Goal: Task Accomplishment & Management: Complete application form

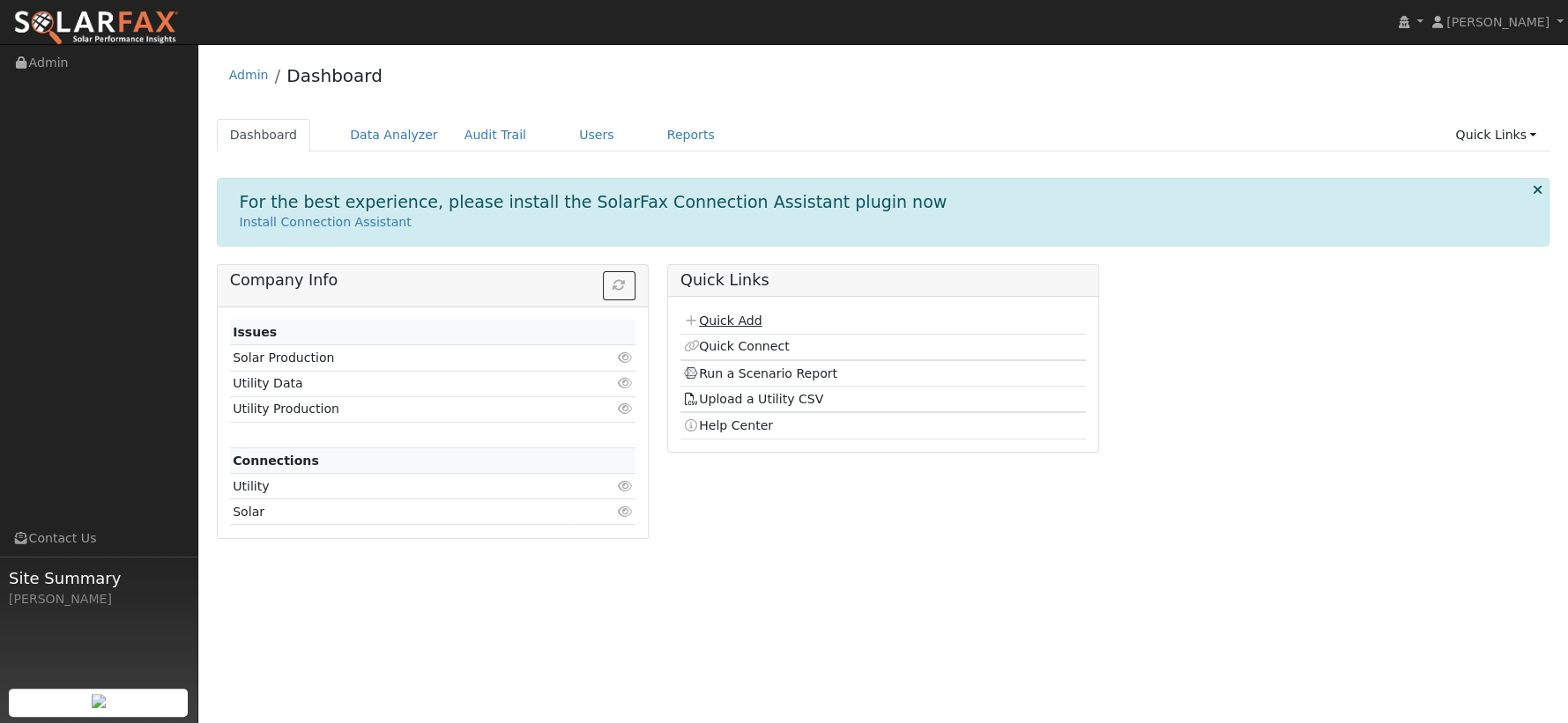
click at [747, 313] on link "Quick Add" at bounding box center [722, 320] width 79 height 14
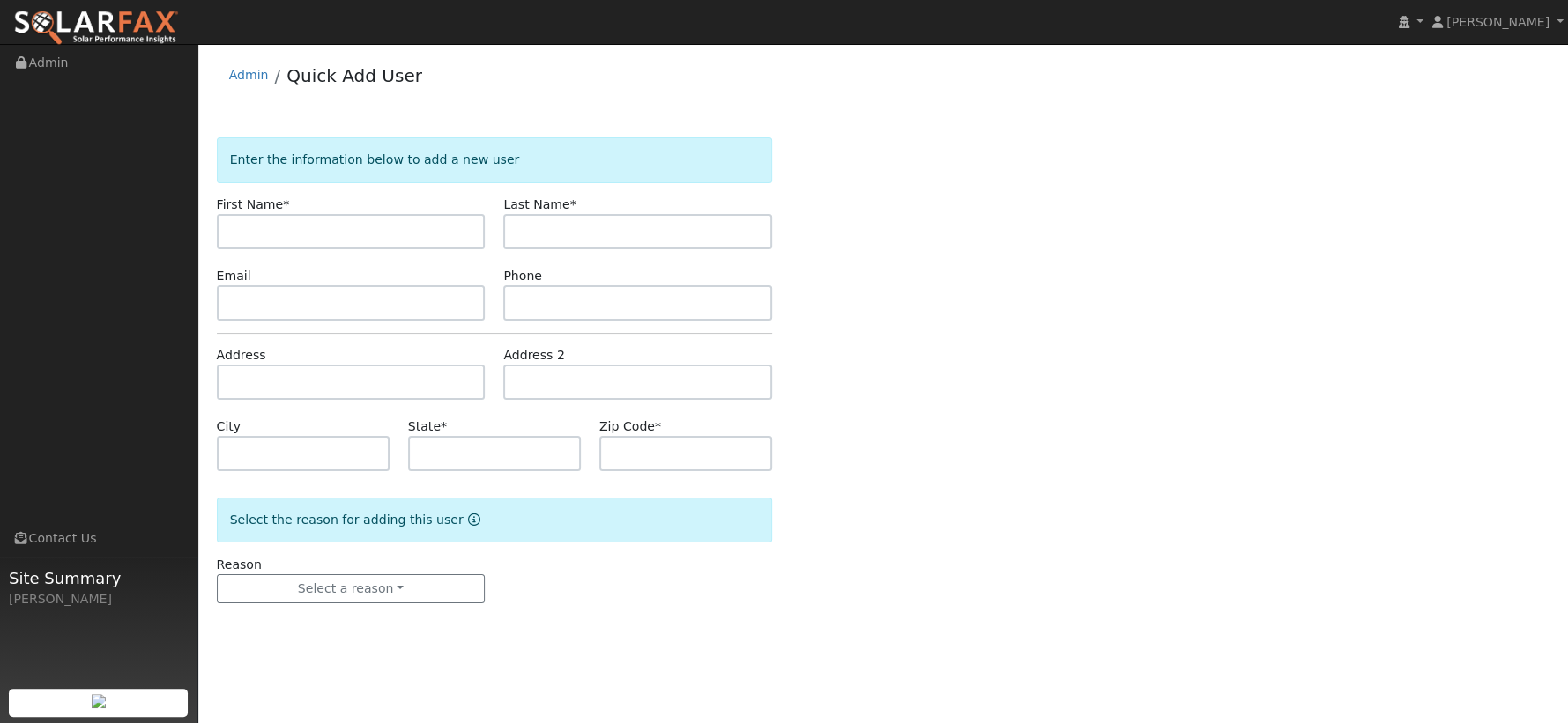
click at [277, 235] on input "text" at bounding box center [352, 232] width 269 height 35
type input "Bladimir"
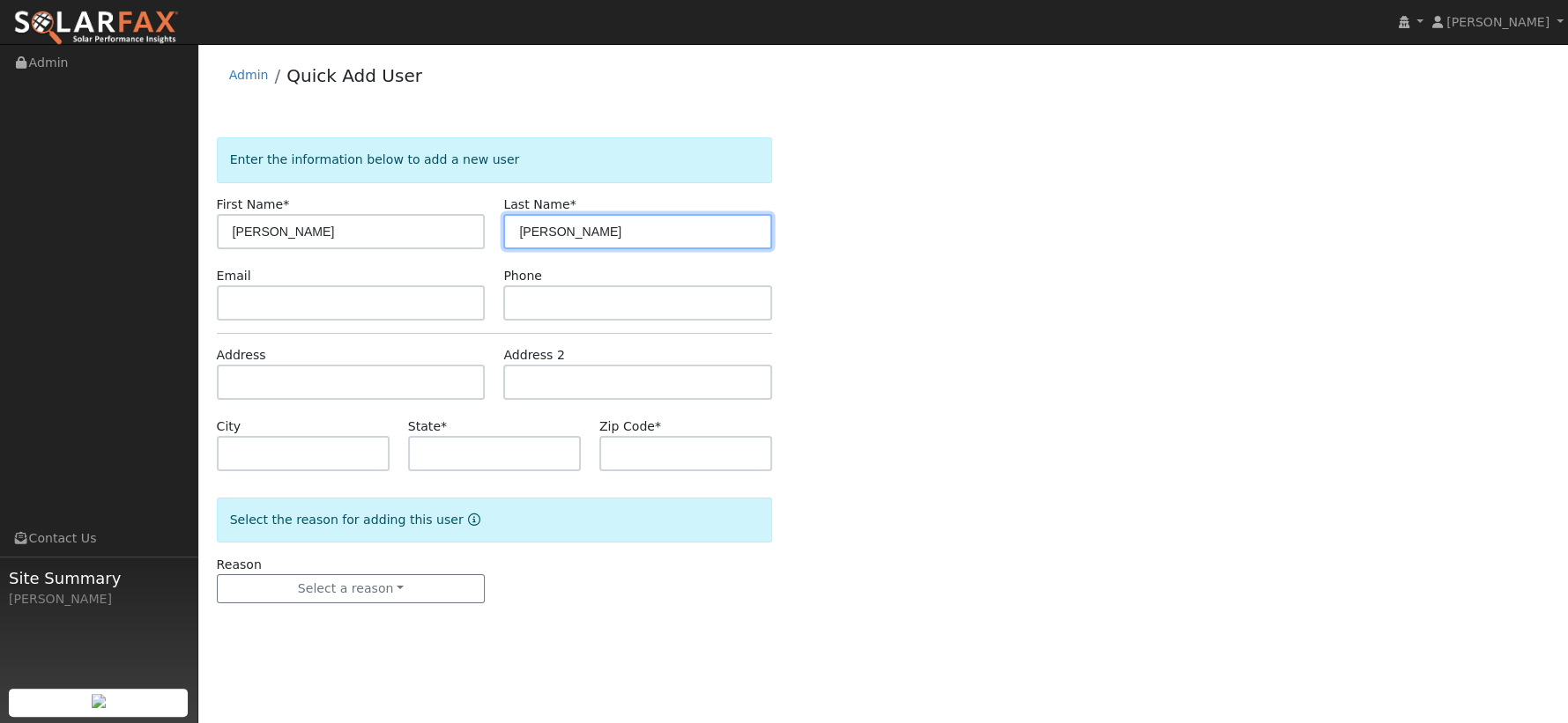
type input "Ramirez"
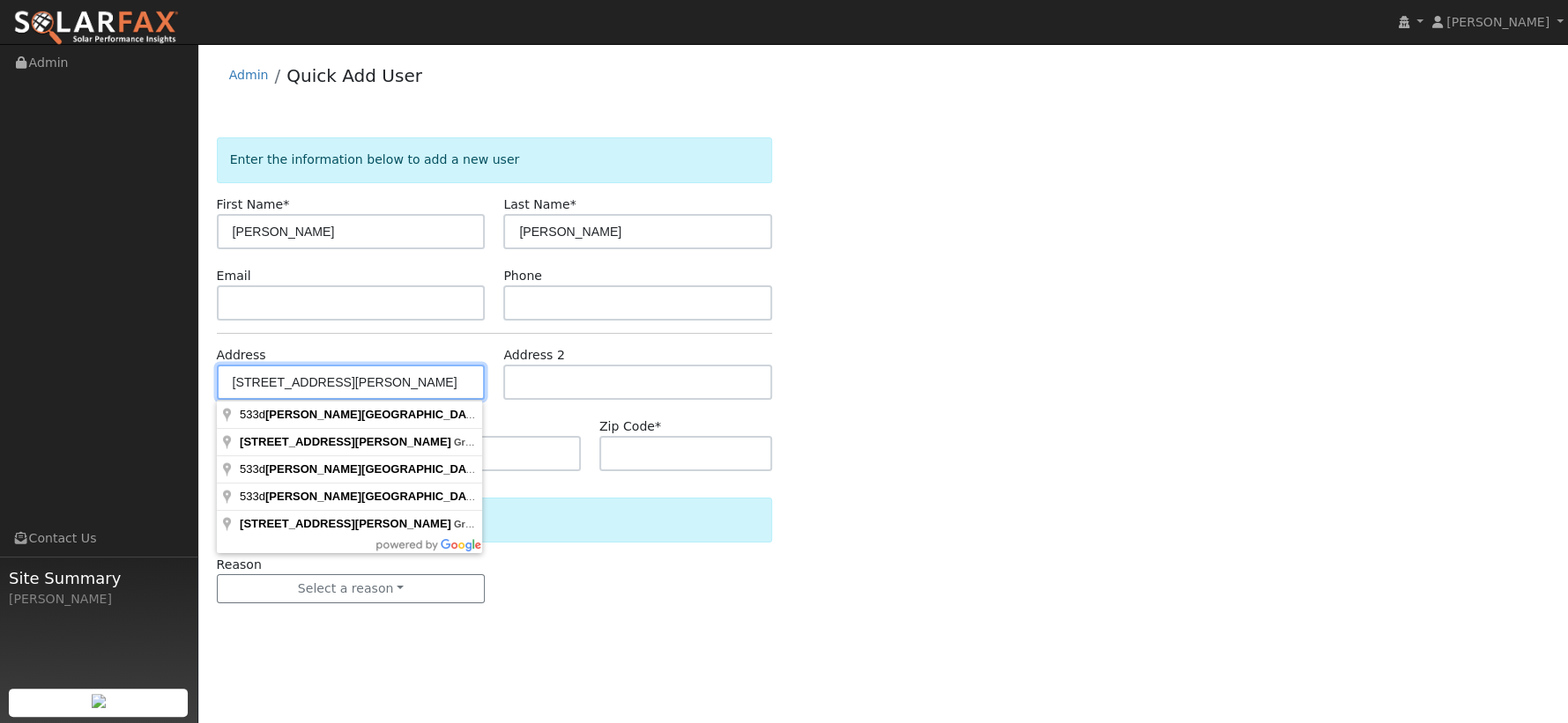
click at [262, 379] on input "533d douglas ave gra" at bounding box center [352, 382] width 269 height 35
type input "533 Douglas Avenue"
type input "Grass Valley"
type input "CA"
type input "95945"
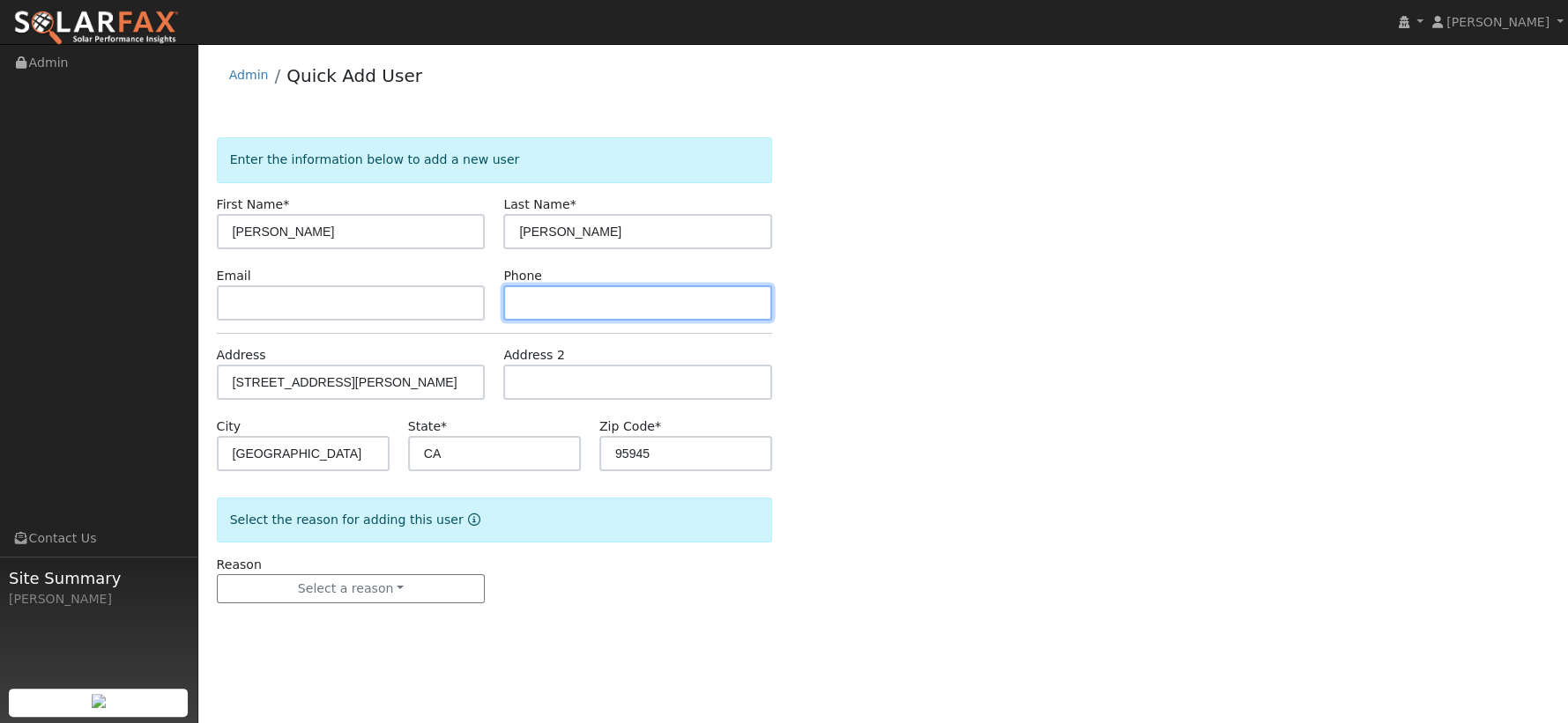
click at [568, 296] on input "text" at bounding box center [638, 304] width 269 height 35
type input "5305377299"
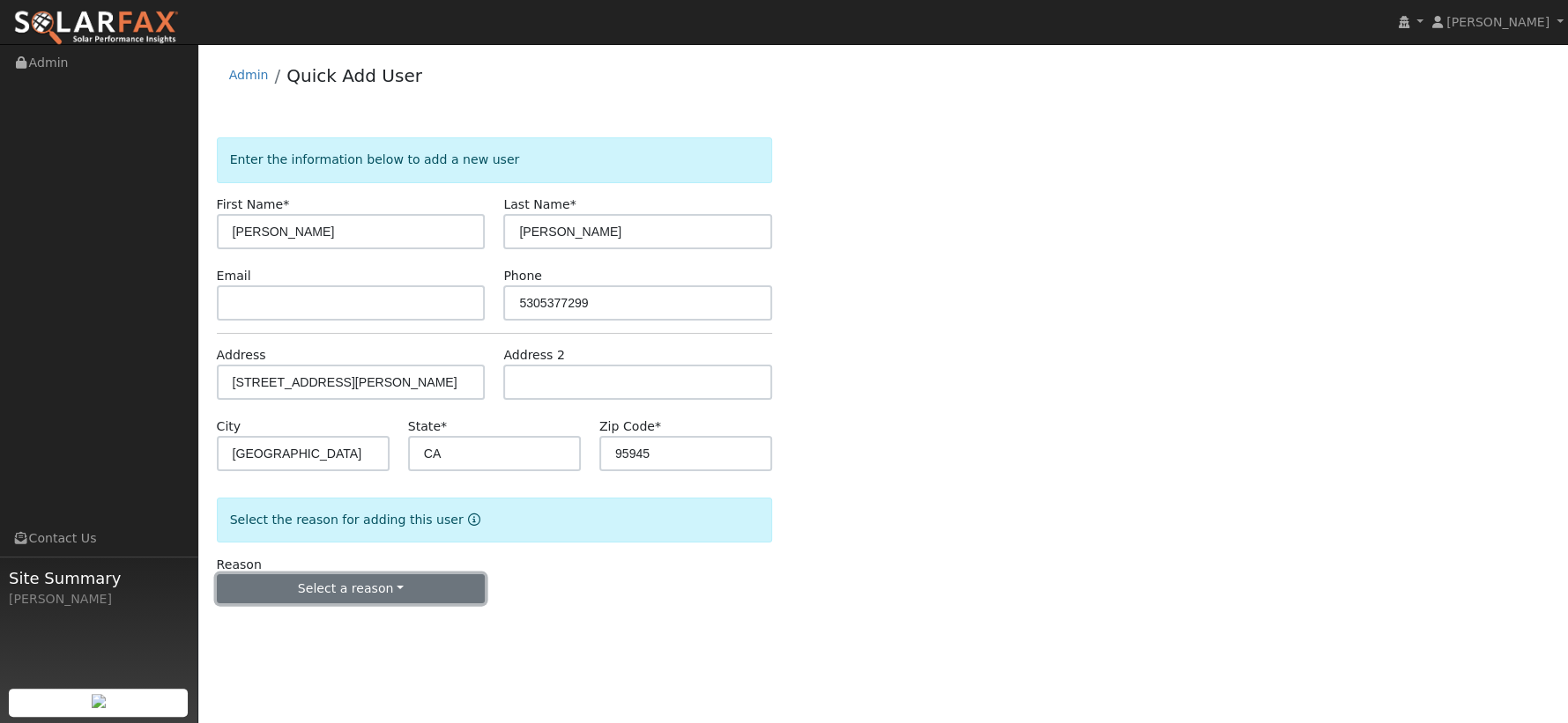
click at [400, 579] on button "Select a reason" at bounding box center [352, 589] width 269 height 29
click at [322, 617] on link "New lead" at bounding box center [315, 624] width 195 height 25
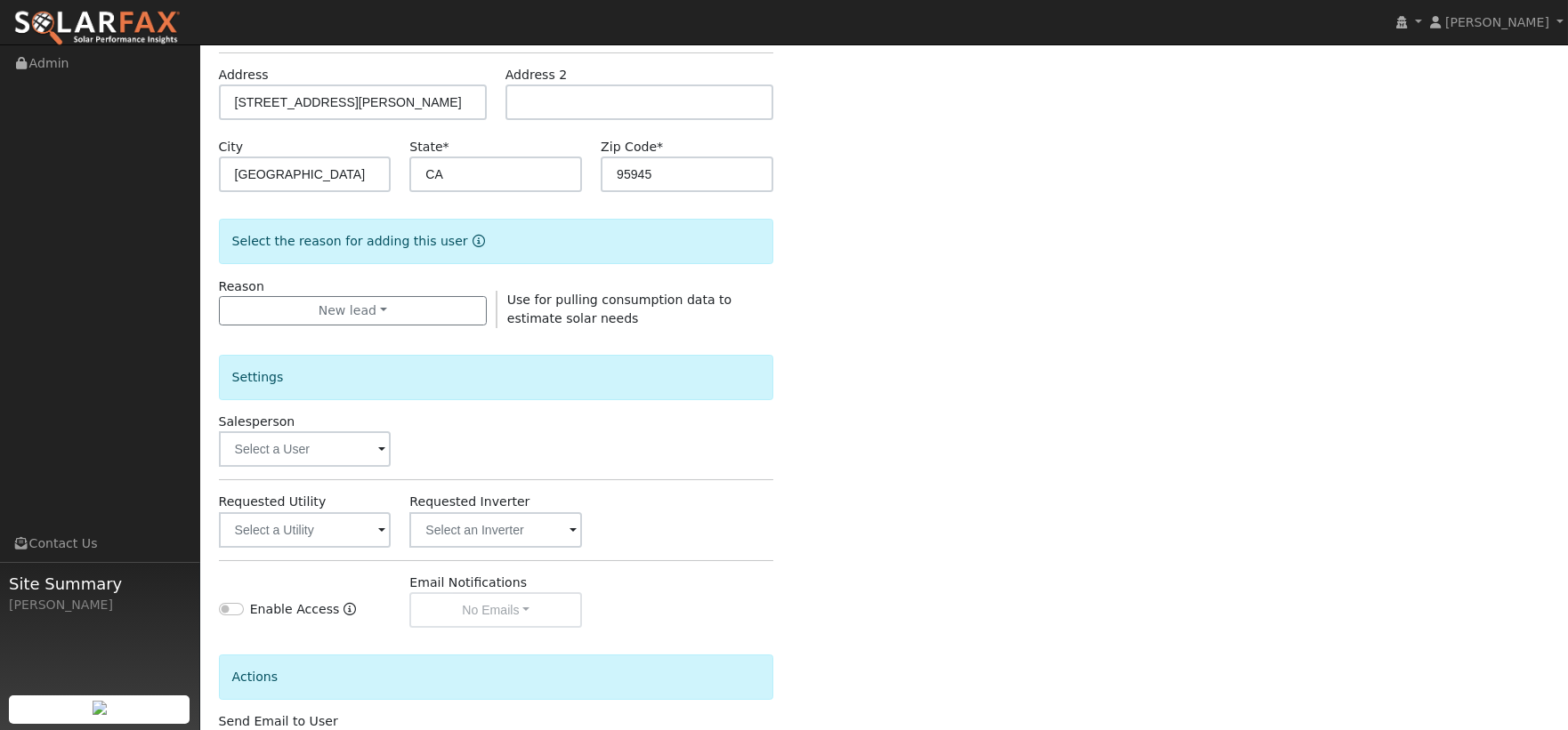
scroll to position [297, 0]
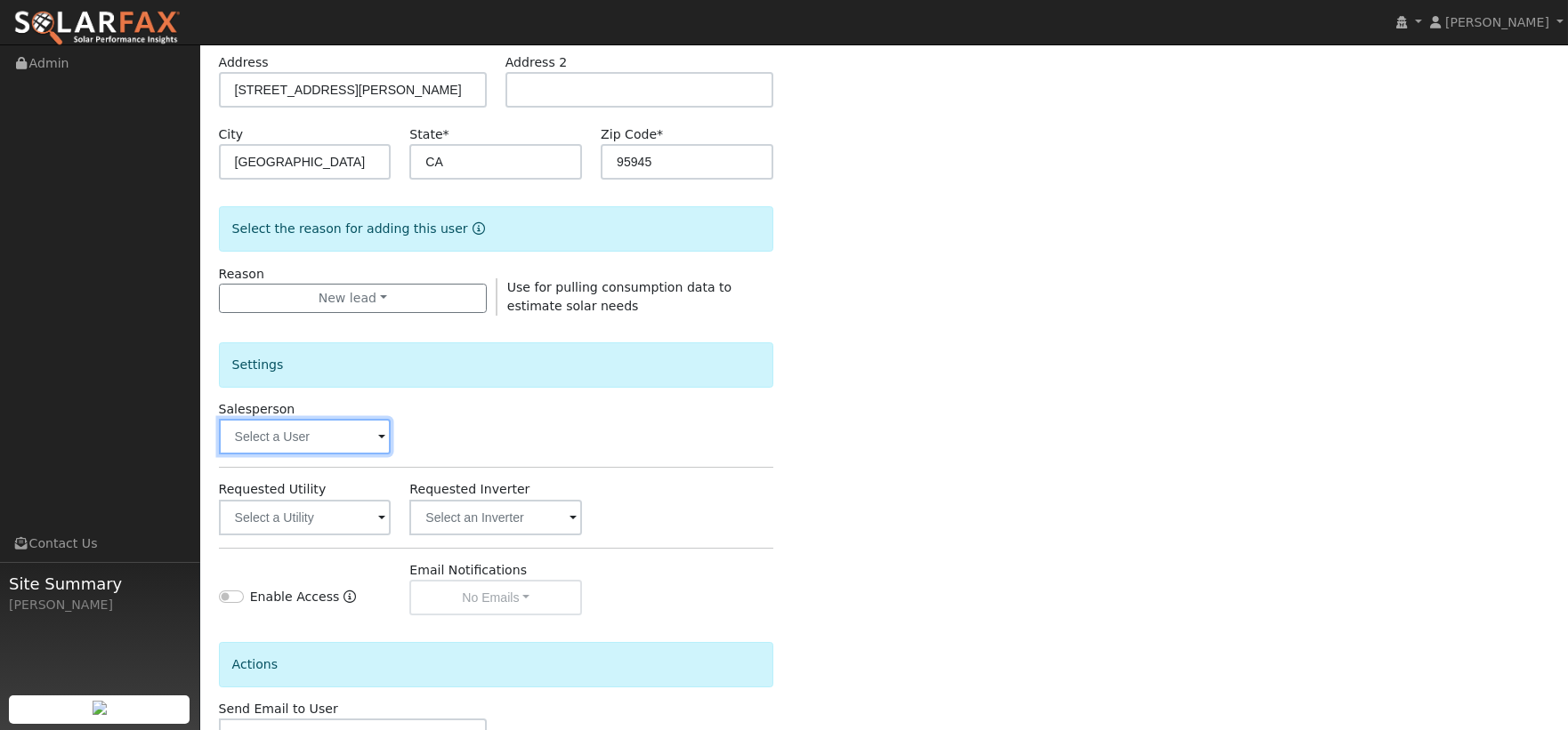
click at [306, 435] on input "text" at bounding box center [306, 436] width 173 height 36
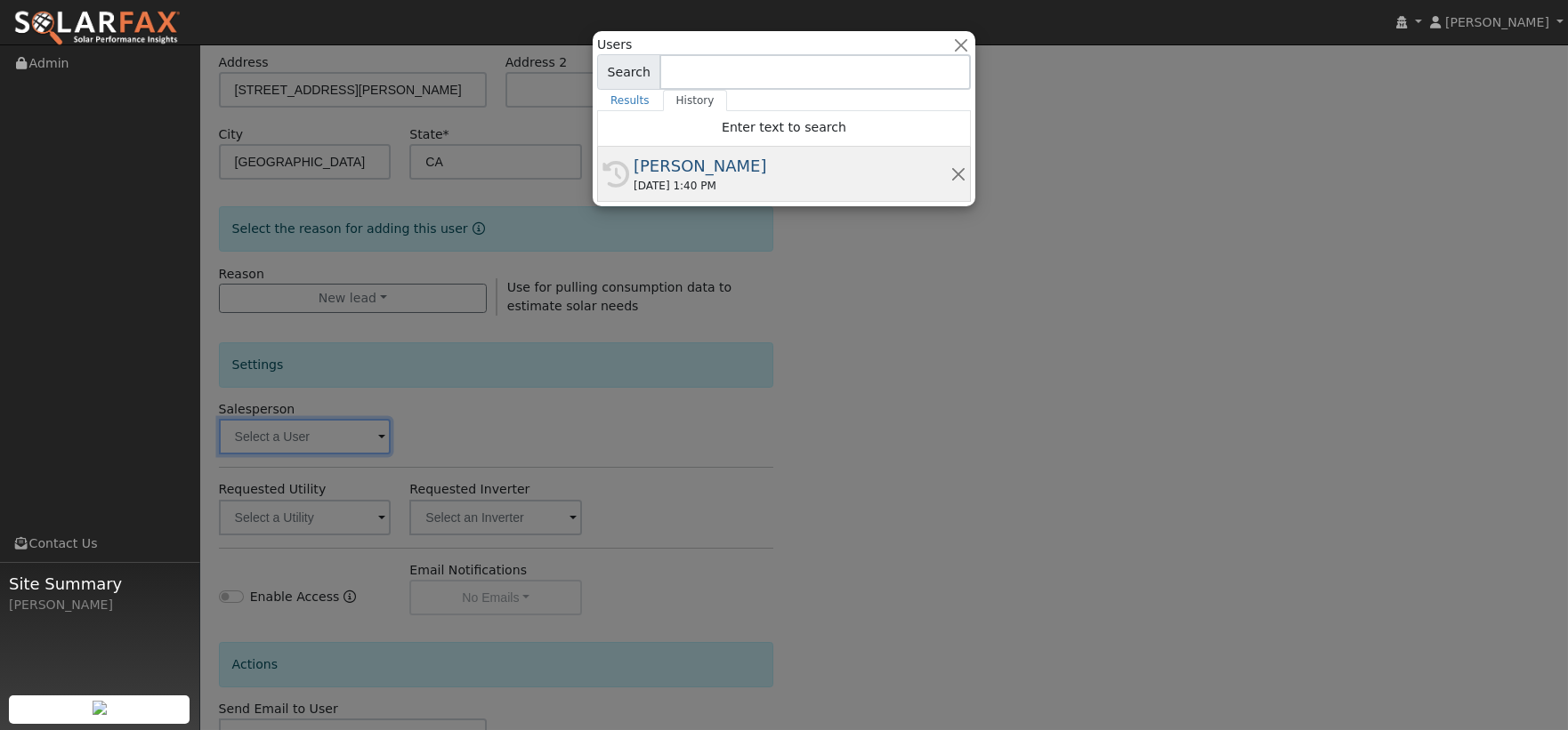
click at [669, 165] on div "Chris Hilton" at bounding box center [792, 166] width 317 height 24
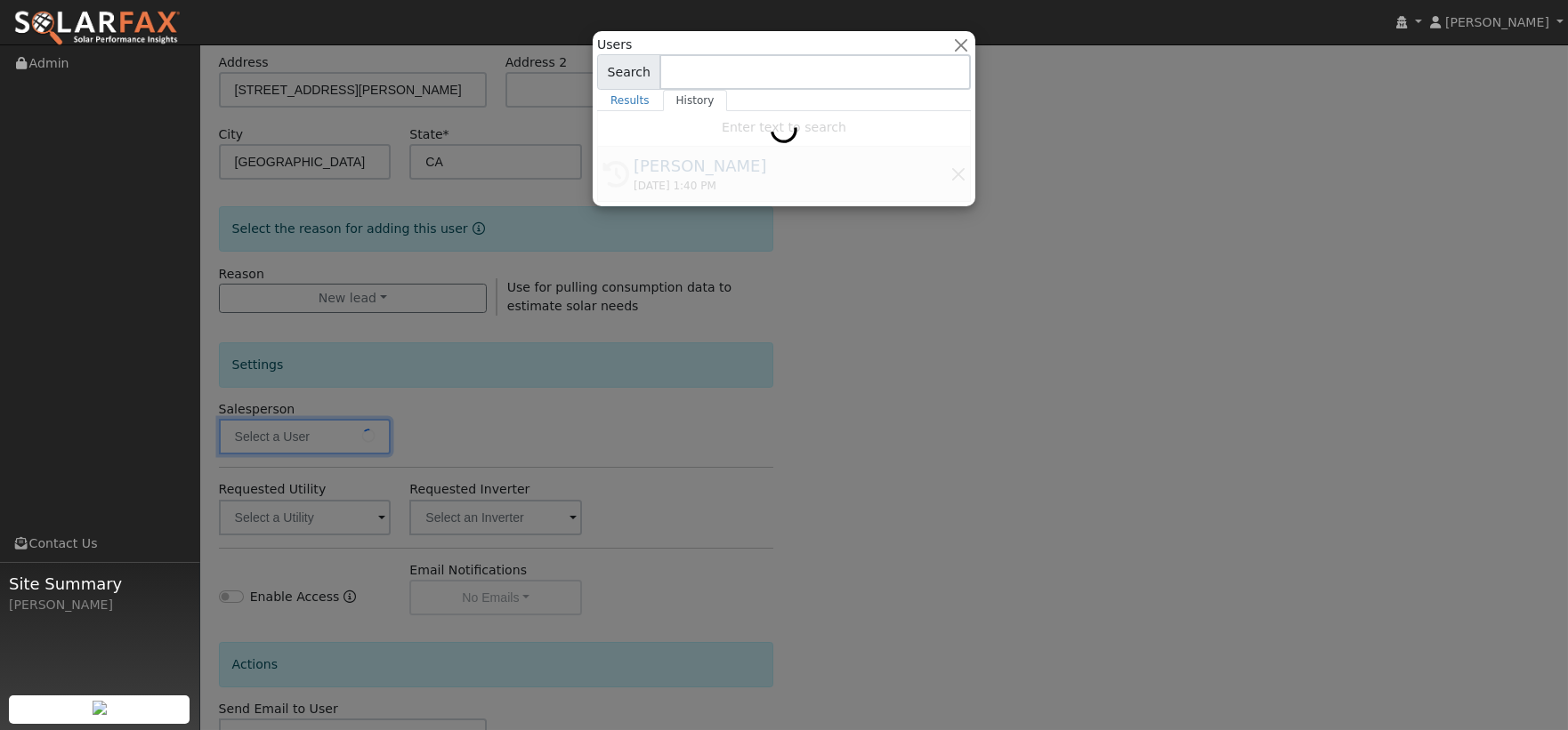
type input "Chris Hilton"
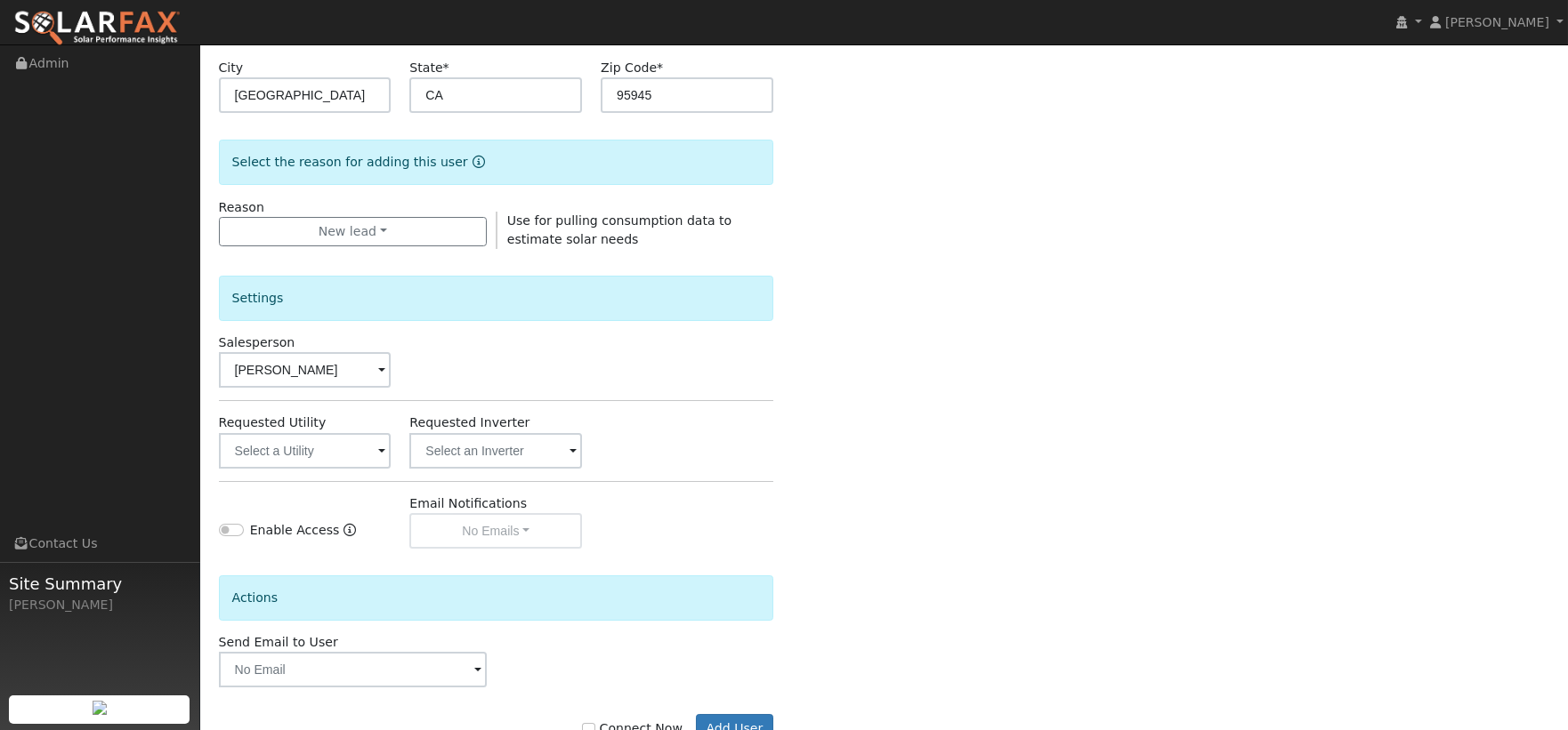
scroll to position [420, 0]
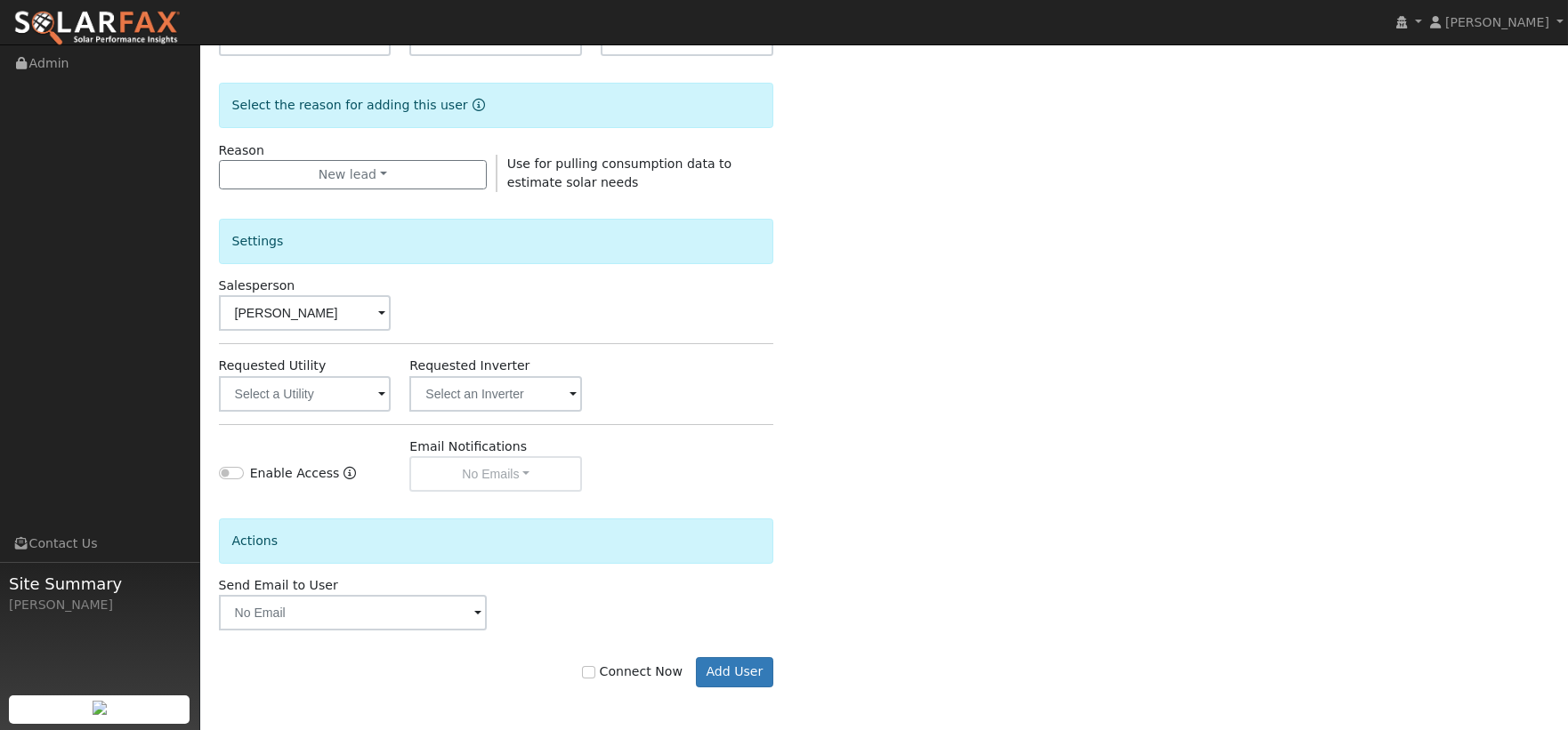
click at [646, 668] on label "Connect Now" at bounding box center [632, 671] width 99 height 19
click at [594, 668] on input "Connect Now" at bounding box center [588, 672] width 13 height 13
checkbox input "true"
click at [705, 663] on button "Add User" at bounding box center [734, 672] width 77 height 30
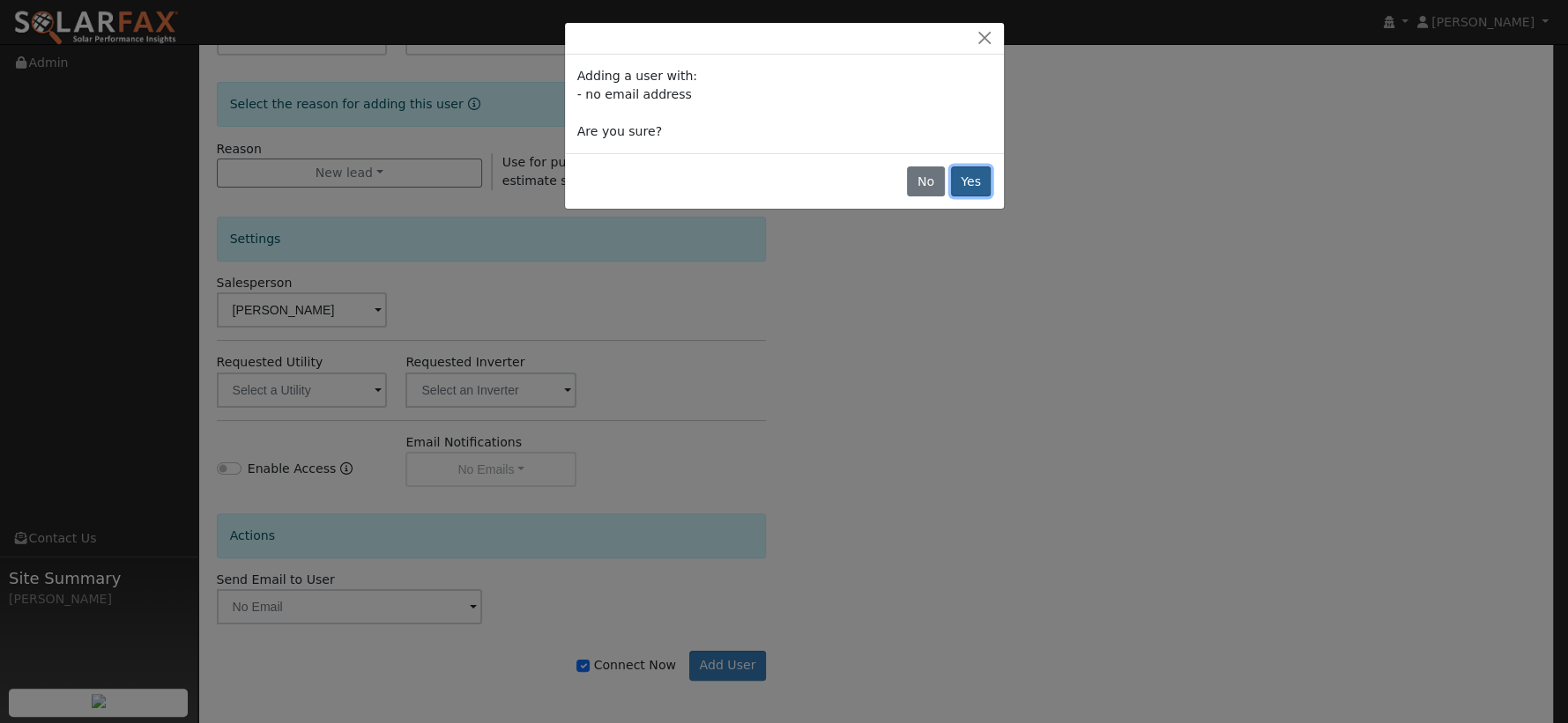
click at [970, 185] on button "Yes" at bounding box center [971, 182] width 40 height 29
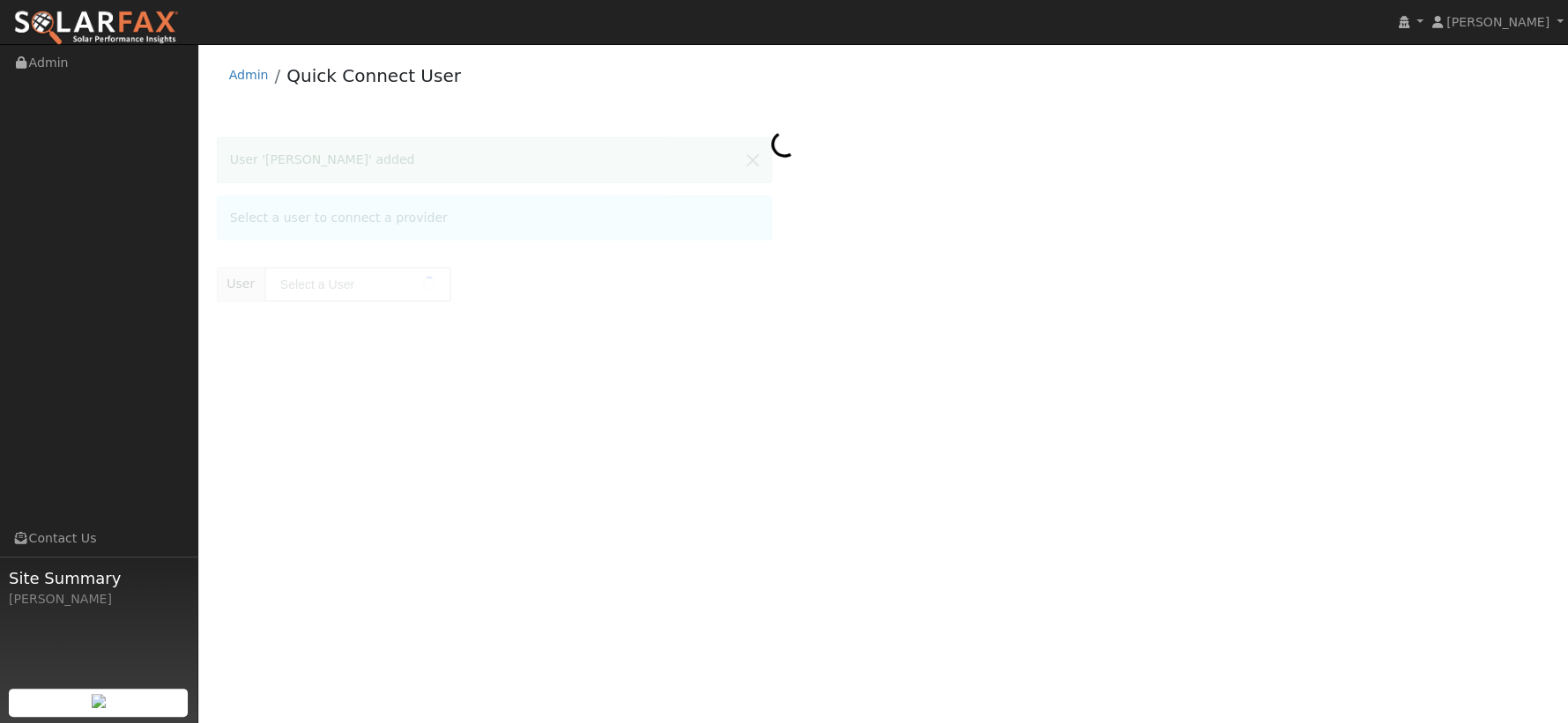
type input "[PERSON_NAME]"
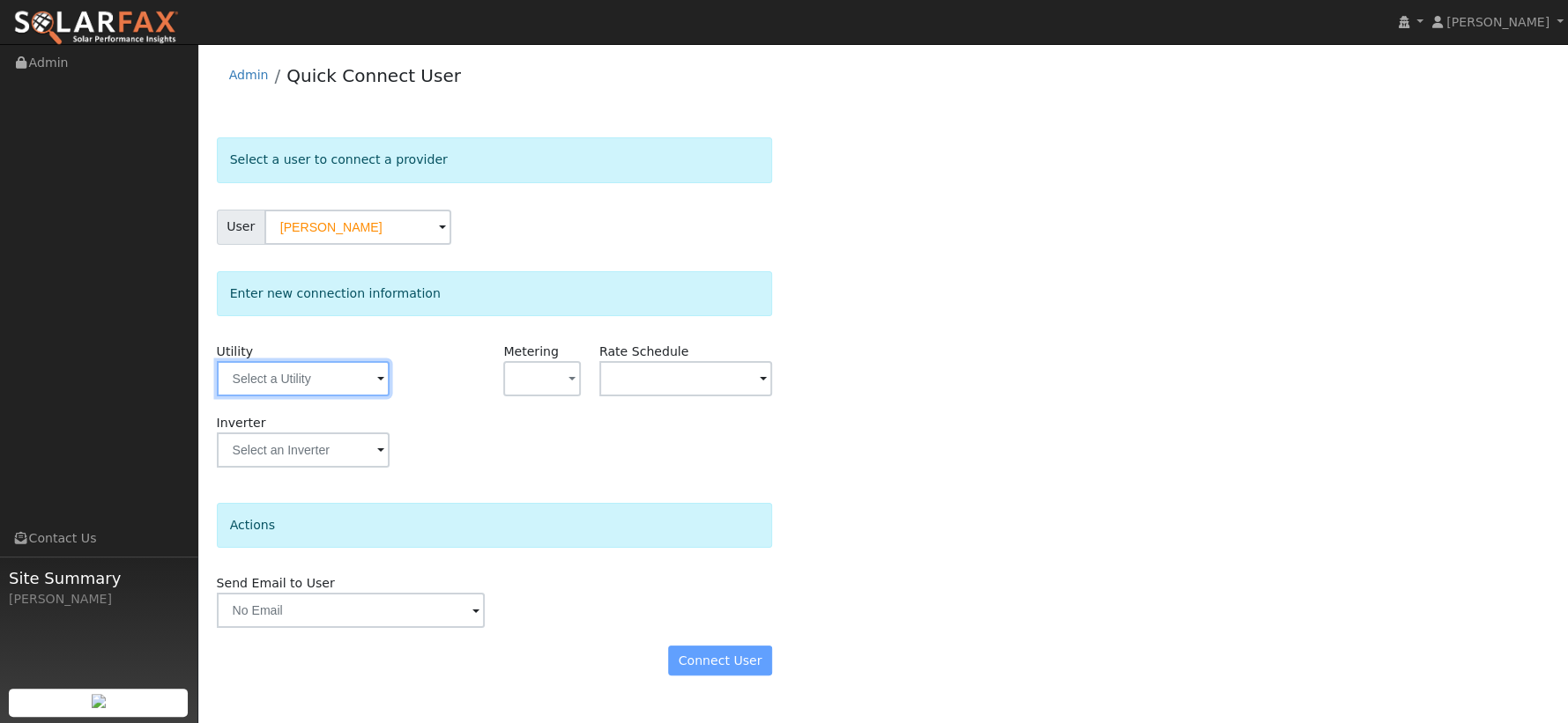
click at [305, 373] on input "text" at bounding box center [304, 379] width 173 height 35
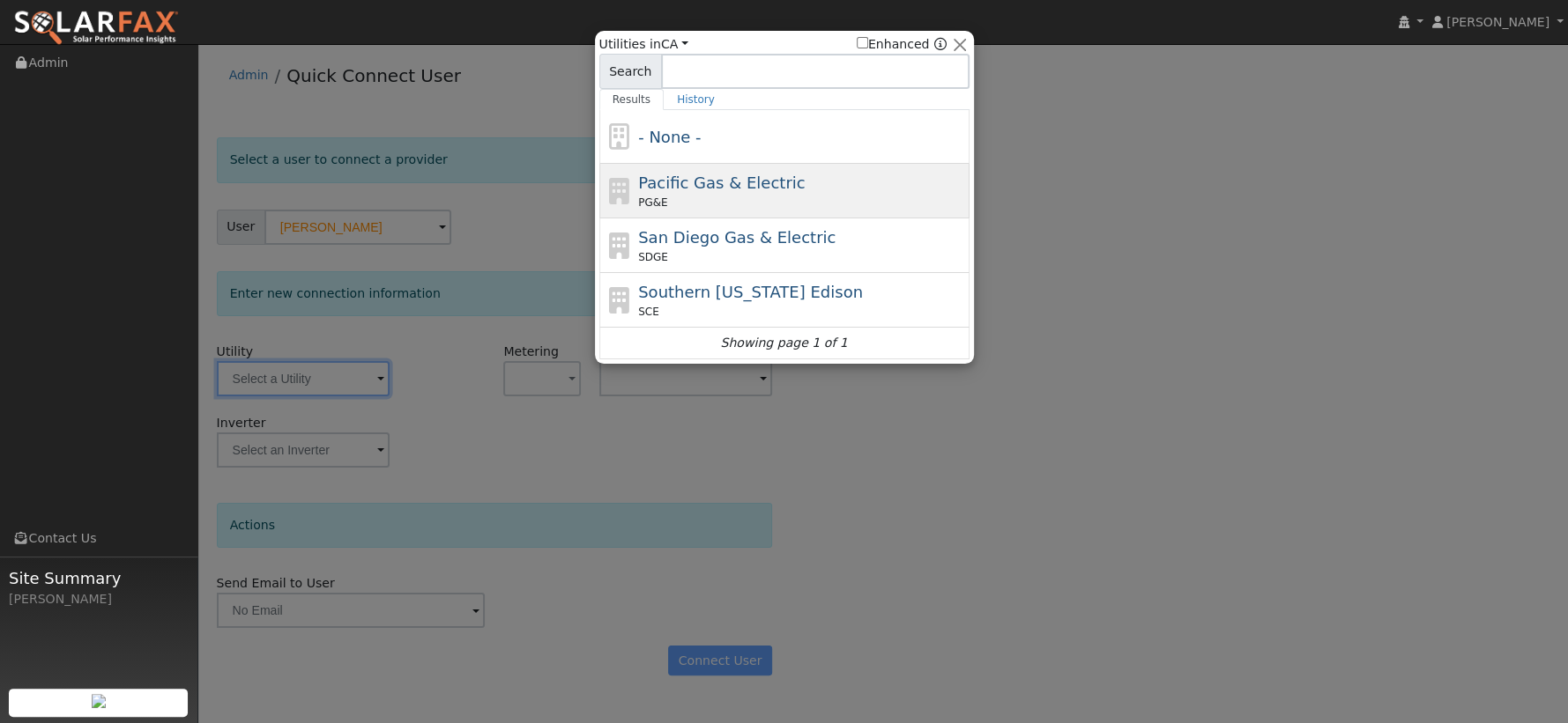
click at [816, 192] on div "Pacific Gas & Electric PG&E" at bounding box center [801, 191] width 327 height 39
type input "PG&E"
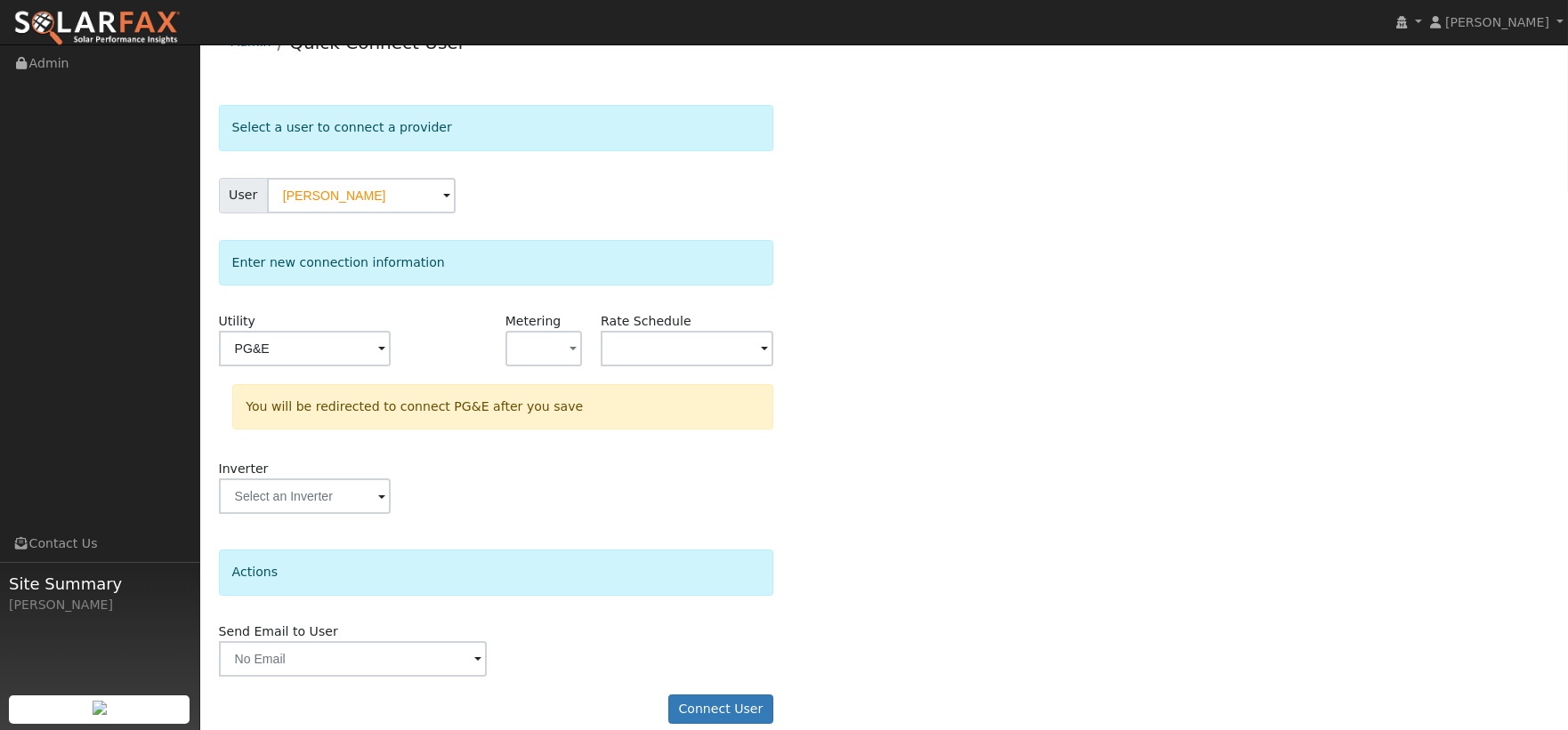
scroll to position [54, 0]
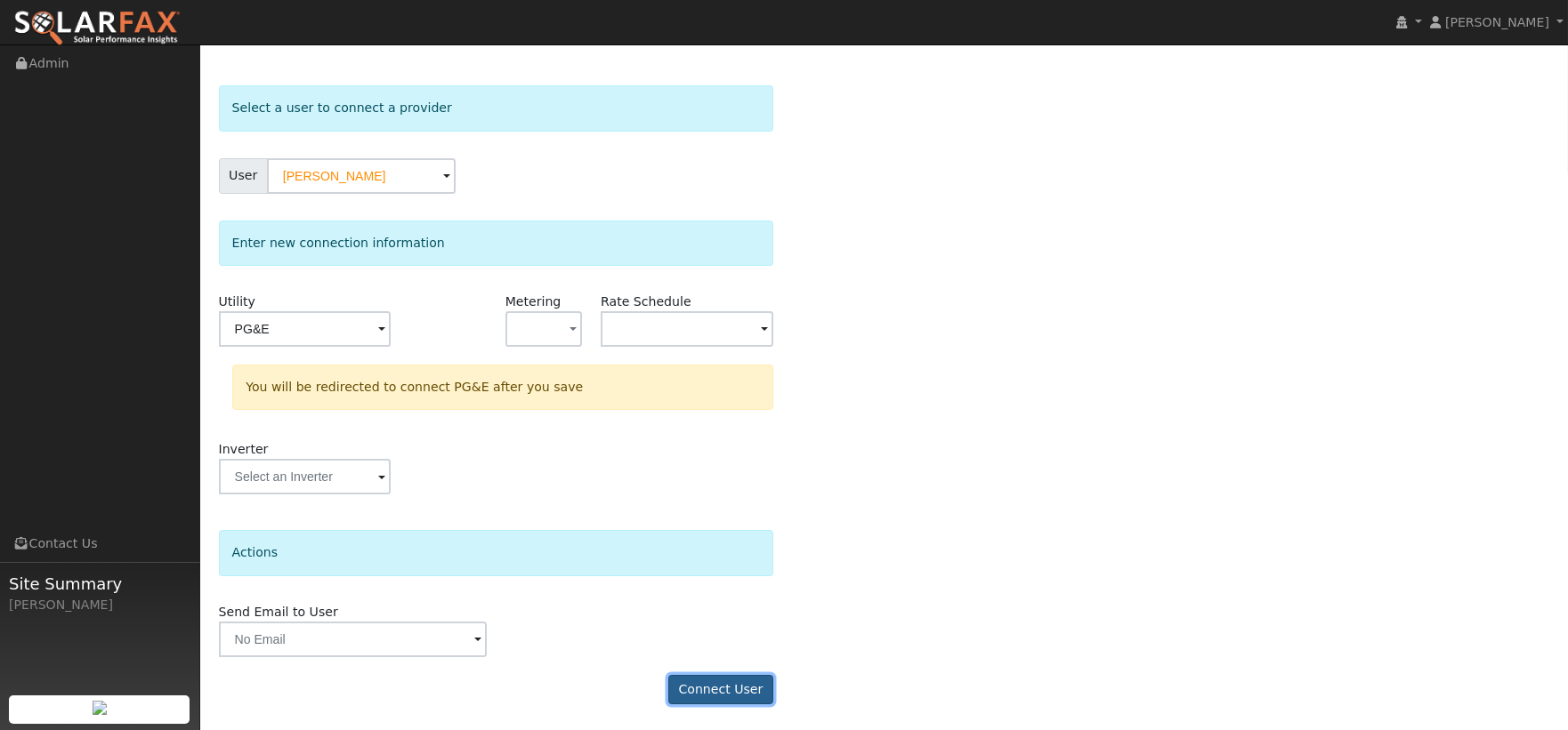
click at [739, 687] on button "Connect User" at bounding box center [721, 690] width 105 height 30
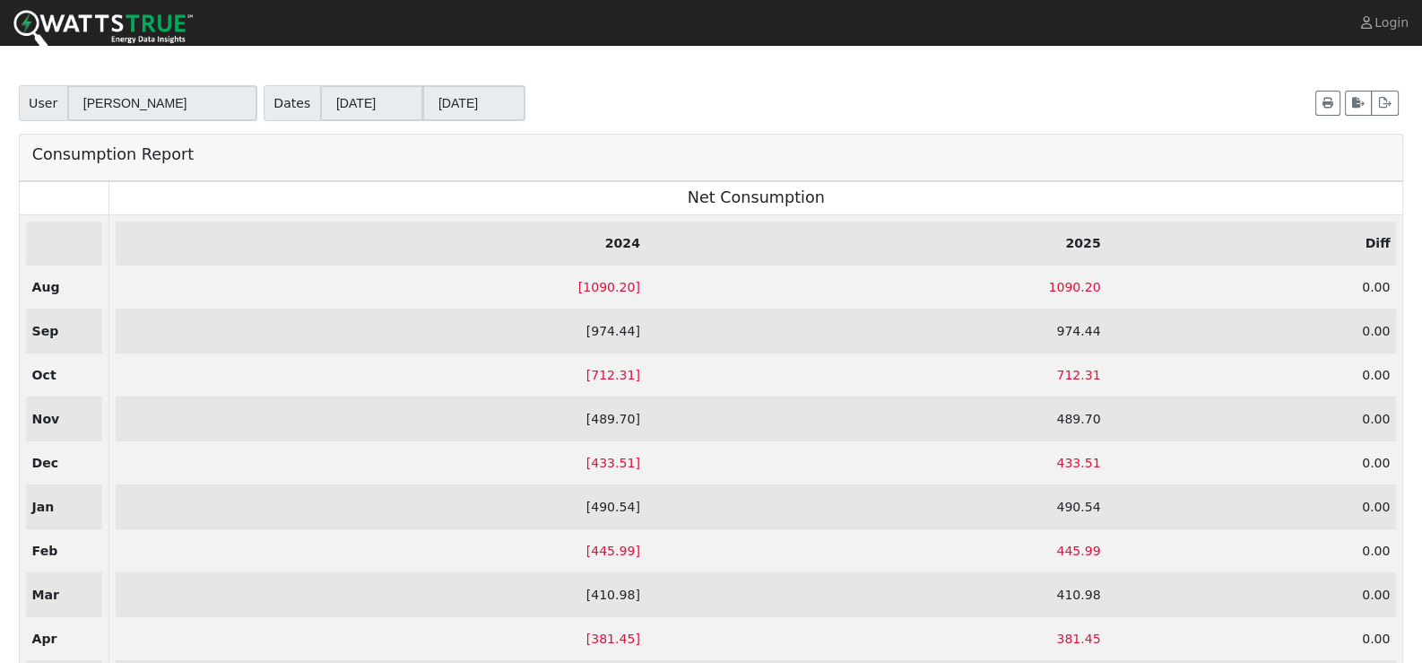
scroll to position [214, 0]
